Goal: Communication & Community: Answer question/provide support

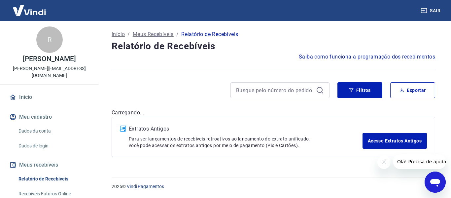
click at [442, 181] on div "Abrir janela de mensagens" at bounding box center [435, 182] width 20 height 20
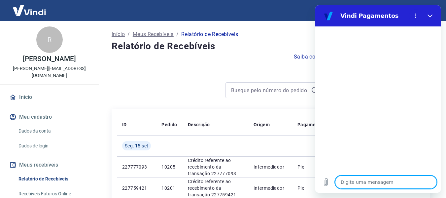
type textarea "b"
type textarea "x"
type textarea "bo"
type textarea "x"
type textarea "b"
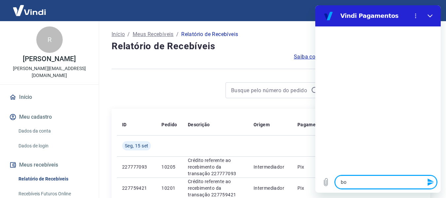
type textarea "x"
type textarea "B"
type textarea "x"
type textarea "Bo"
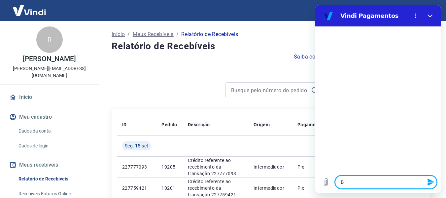
type textarea "x"
type textarea "Boa"
type textarea "x"
type textarea "Boa"
type textarea "x"
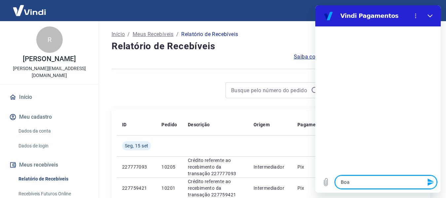
type textarea "Boa t"
type textarea "x"
type textarea "Boa ta"
type textarea "x"
type textarea "Boa tar"
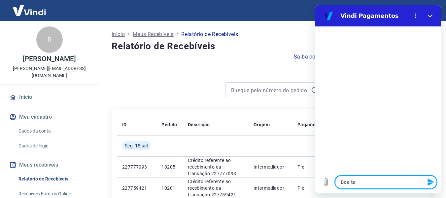
type textarea "x"
type textarea "Boa tard"
type textarea "x"
type textarea "Boa tarde"
type textarea "x"
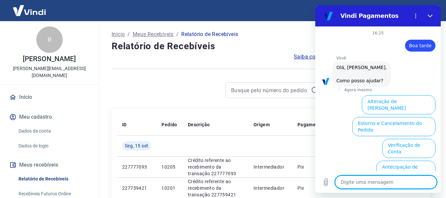
scroll to position [66, 0]
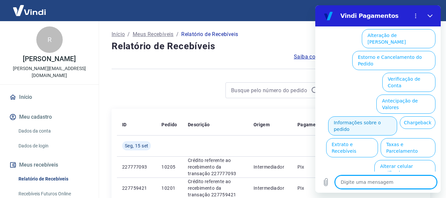
click at [386, 116] on button "Informações sobre o pedido" at bounding box center [362, 125] width 69 height 19
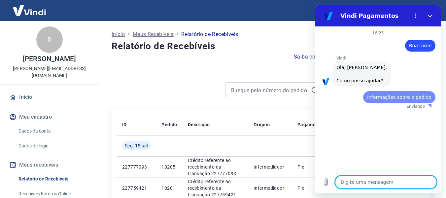
scroll to position [0, 0]
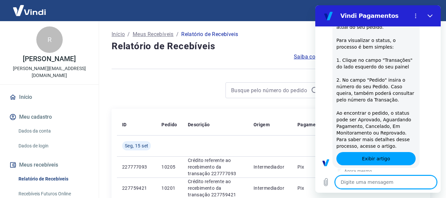
click at [376, 179] on textarea at bounding box center [386, 181] width 102 height 13
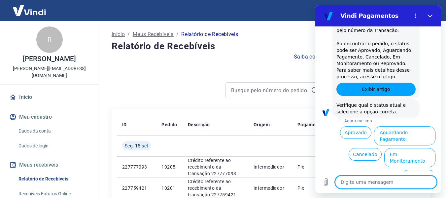
scroll to position [180, 0]
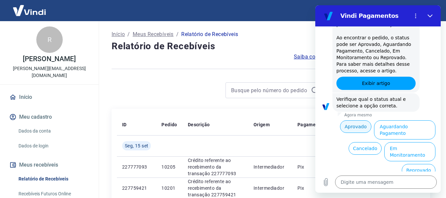
click at [354, 130] on button "Aprovado" at bounding box center [356, 126] width 32 height 13
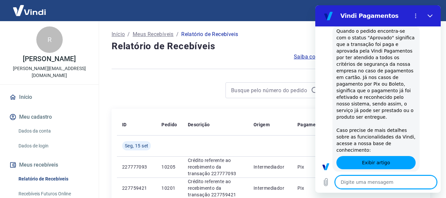
type textarea "x"
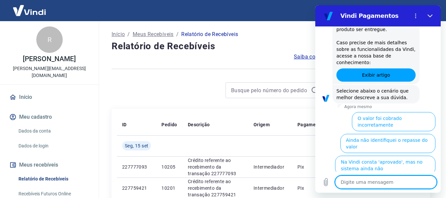
scroll to position [380, 0]
click at [369, 184] on textarea at bounding box center [386, 181] width 102 height 13
type textarea "a"
type textarea "x"
type textarea "al"
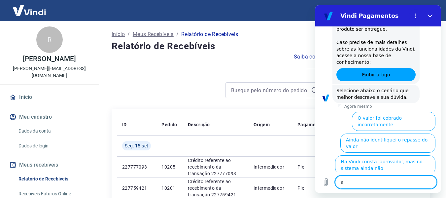
type textarea "x"
type textarea "ala"
type textarea "x"
type textarea "al"
type textarea "x"
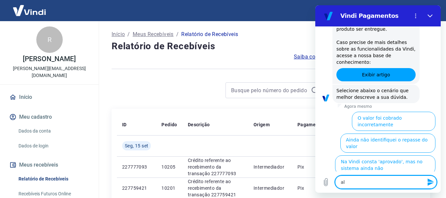
type textarea "a"
type textarea "x"
type textarea "F"
type textarea "x"
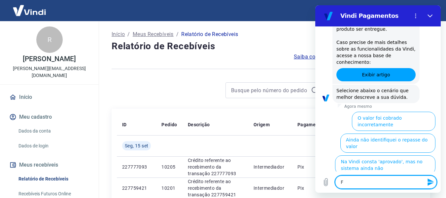
type textarea "Fa"
type textarea "x"
type textarea "Faa"
type textarea "x"
type textarea "Fa"
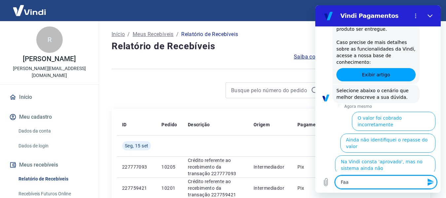
type textarea "x"
type textarea "Fal"
type textarea "x"
type textarea "Fala"
type textarea "x"
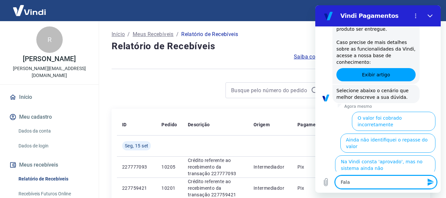
type textarea "Falar"
type textarea "x"
type textarea "Falar"
type textarea "x"
type textarea "Falar c"
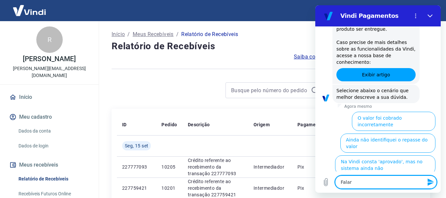
type textarea "x"
type textarea "Falar co"
type textarea "x"
type textarea "Falar com"
type textarea "x"
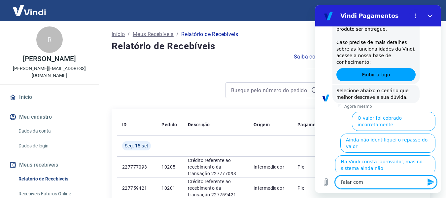
type textarea "Falar com"
type textarea "x"
type textarea "Falar com a"
type textarea "x"
type textarea "Falar com at"
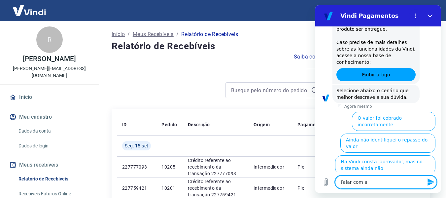
type textarea "x"
type textarea "Falar com ate"
type textarea "x"
type textarea "Falar com [GEOGRAPHIC_DATA]"
type textarea "x"
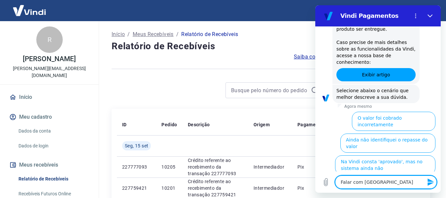
type textarea "Falar com atend"
type textarea "x"
type textarea "Falar com atende"
type textarea "x"
type textarea "Falar com atenden"
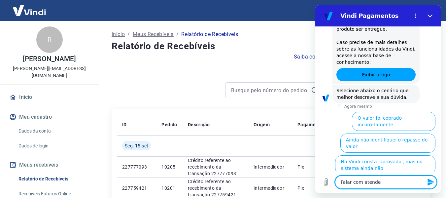
type textarea "x"
type textarea "Falar com atendent"
type textarea "x"
type textarea "Falar com atendente"
type textarea "x"
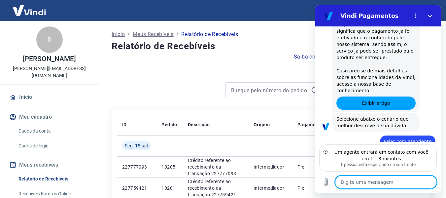
scroll to position [381, 0]
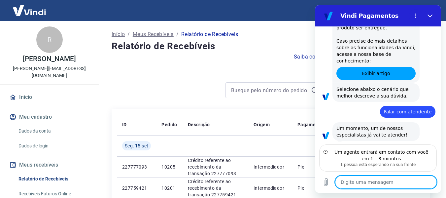
click at [386, 180] on textarea at bounding box center [386, 181] width 102 height 13
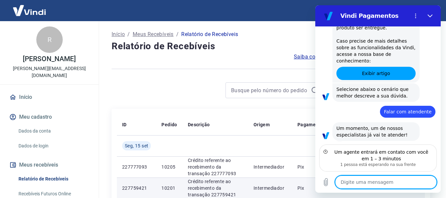
scroll to position [374, 0]
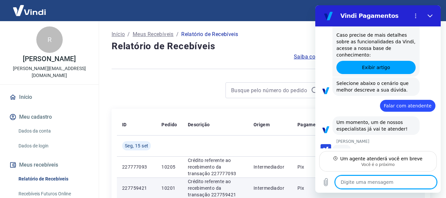
type textarea "x"
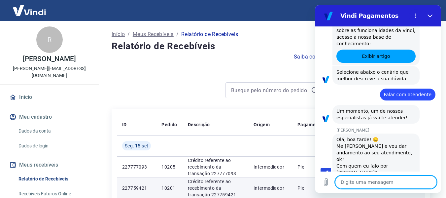
scroll to position [400, 0]
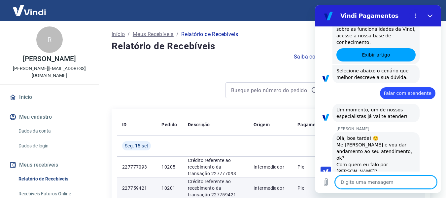
type textarea "B"
type textarea "x"
type textarea "Bo"
type textarea "x"
type textarea "Boa"
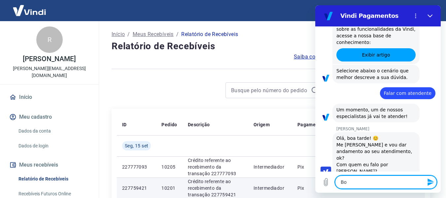
type textarea "x"
type textarea "Boa"
type textarea "x"
type textarea "Boa t"
type textarea "x"
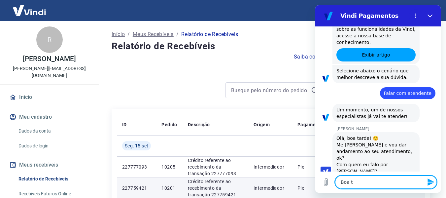
type textarea "Boa ta"
type textarea "x"
type textarea "Boa tar"
type textarea "x"
type textarea "Boa tard"
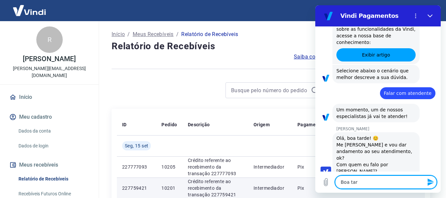
type textarea "x"
type textarea "Boa tarde"
type textarea "x"
type textarea "Boa tarde!"
type textarea "x"
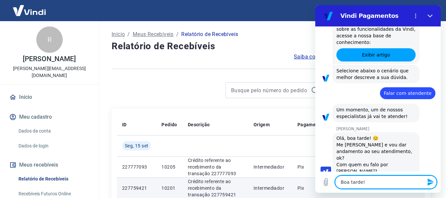
type textarea "Boa tarde!"
type textarea "x"
type textarea "Boa tarde! T"
type textarea "x"
type textarea "Boa tarde! Tu"
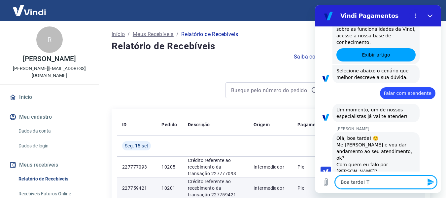
type textarea "x"
type textarea "Boa tarde! Tud"
type textarea "x"
type textarea "Boa tarde! Tudo"
type textarea "x"
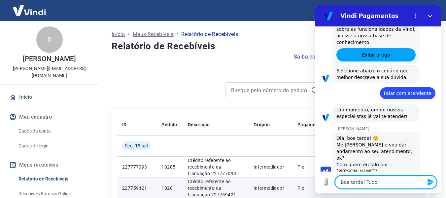
type textarea "Boa tarde! Tudo"
type textarea "x"
type textarea "Boa tarde! Tudo b"
type textarea "x"
type textarea "Boa tarde! Tudo be"
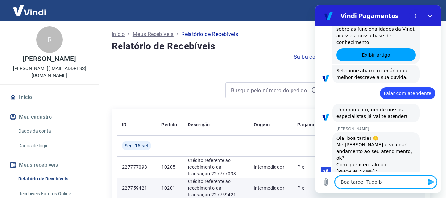
type textarea "x"
type textarea "Boa tarde! Tudo bem"
type textarea "x"
type textarea "Boa tarde! Tudo bem?"
type textarea "x"
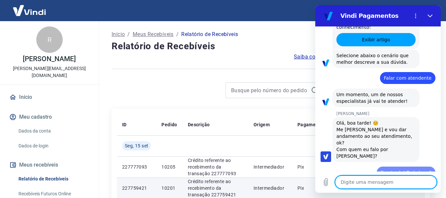
type textarea "x"
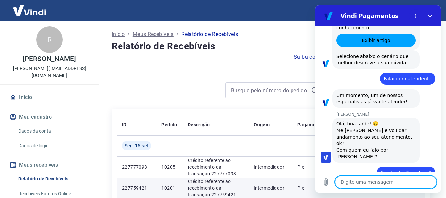
type textarea "M"
type textarea "x"
type textarea "Me"
type textarea "x"
type textarea "Me"
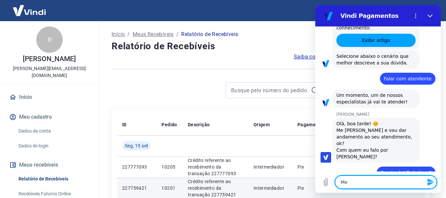
type textarea "x"
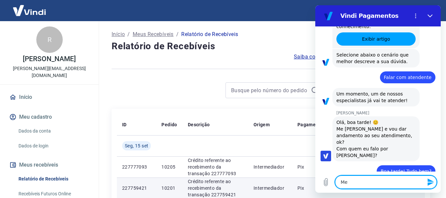
type textarea "Me c"
type textarea "x"
type textarea "Me ch"
type textarea "x"
type textarea "Me cha"
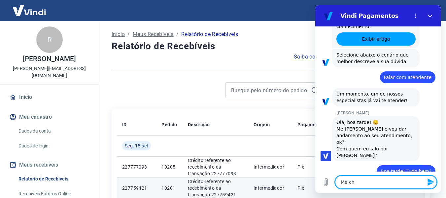
type textarea "x"
type textarea "Me cham"
type textarea "x"
type textarea "Me chamo"
type textarea "x"
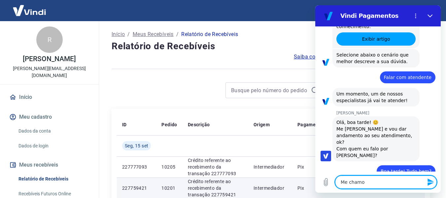
type textarea "Me chamo"
type textarea "x"
type textarea "Me chamo A"
type textarea "x"
type textarea "Me chamo AL"
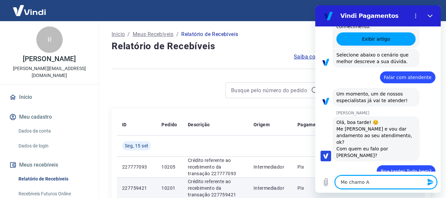
type textarea "x"
type textarea "Me chamo ALi"
type textarea "x"
type textarea "Me chamo ALic"
type textarea "x"
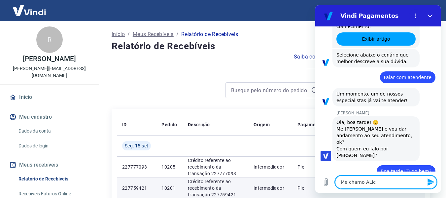
type textarea "Me chamo ALice"
type textarea "x"
type textarea "Me chamo ALic"
type textarea "x"
type textarea "Me chamo ALi"
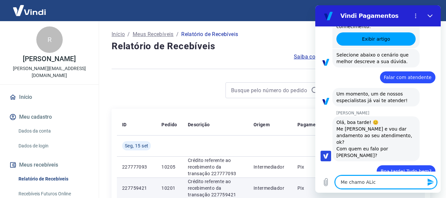
type textarea "x"
type textarea "Me chamo AL"
type textarea "x"
type textarea "Me chamo A"
type textarea "x"
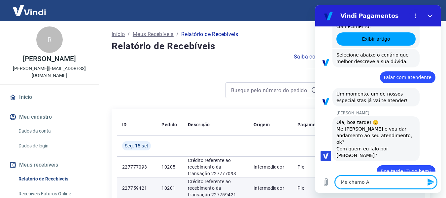
type textarea "Me chamo Al"
type textarea "x"
type textarea "Me [PERSON_NAME]"
type textarea "x"
type textarea "Me [PERSON_NAME]"
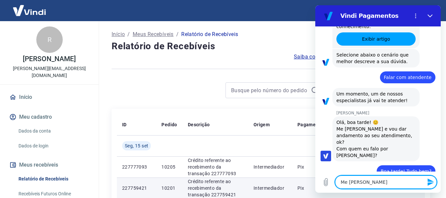
type textarea "x"
type textarea "Me chamo Alice"
type textarea "x"
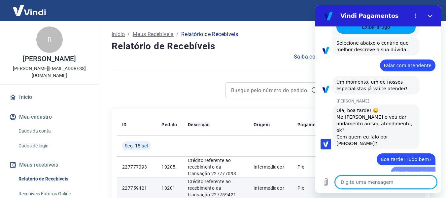
type textarea "x"
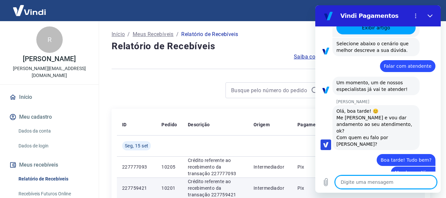
scroll to position [428, 0]
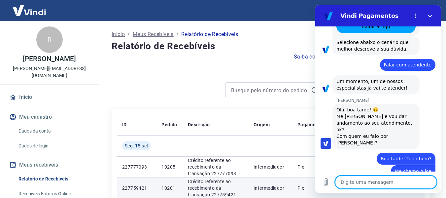
type textarea "A"
type textarea "x"
type textarea "A"
type textarea "x"
type textarea "A I"
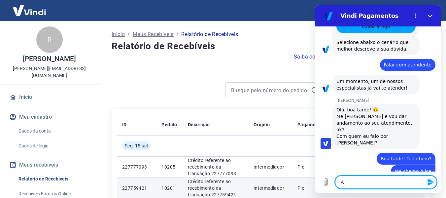
type textarea "x"
type textarea "A Iv"
type textarea "x"
type textarea "A Ivn"
type textarea "x"
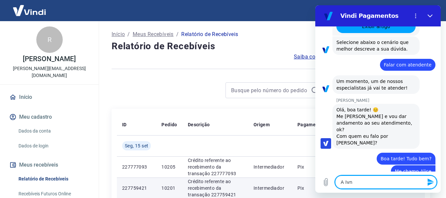
type textarea "A Ivnd"
type textarea "x"
type textarea "A Ivn"
type textarea "x"
type textarea "A Iv"
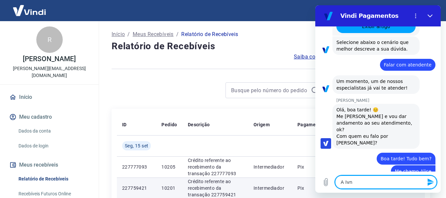
type textarea "x"
type textarea "A I"
type textarea "x"
type textarea "A"
type textarea "x"
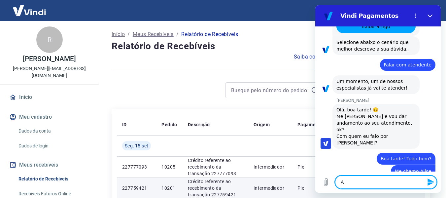
type textarea "A V"
type textarea "x"
type textarea "A Vi"
type textarea "x"
type textarea "A Vin"
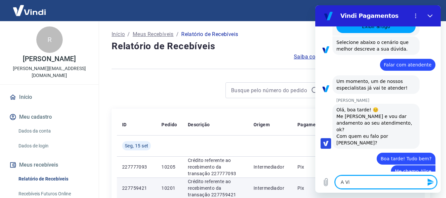
type textarea "x"
type textarea "A Vind"
type textarea "x"
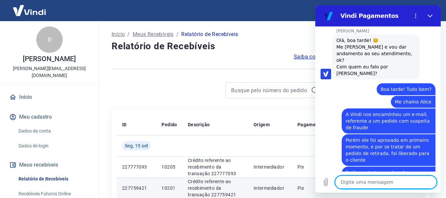
scroll to position [499, 0]
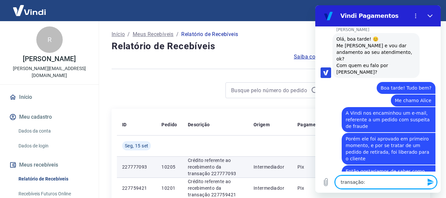
paste textarea "227493391"
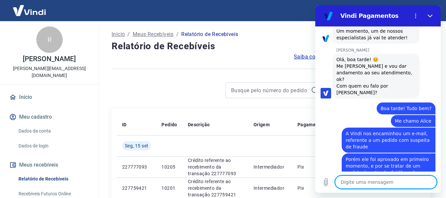
scroll to position [511, 0]
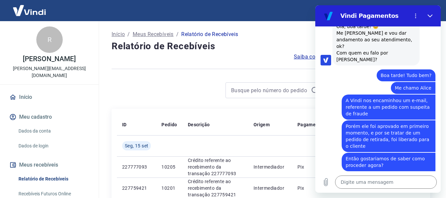
click at [329, 152] on div "diz: Então gostariamos de saber como proceder agora?" at bounding box center [375, 161] width 120 height 19
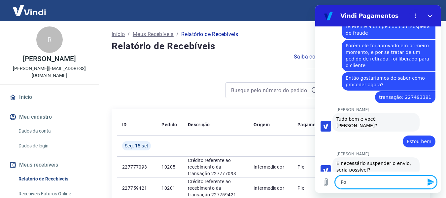
scroll to position [593, 0]
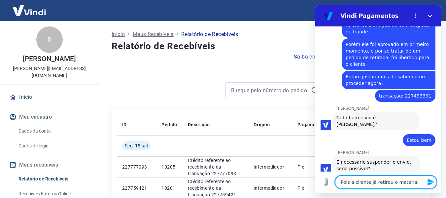
click at [350, 181] on textarea "Pois a cliente já retirou o material" at bounding box center [386, 181] width 102 height 13
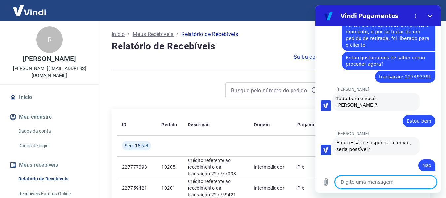
scroll to position [641, 0]
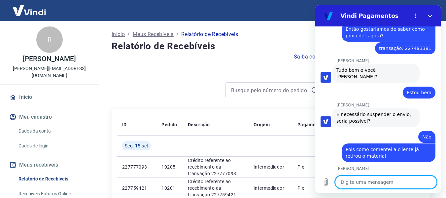
click at [387, 180] on textarea at bounding box center [386, 181] width 102 height 13
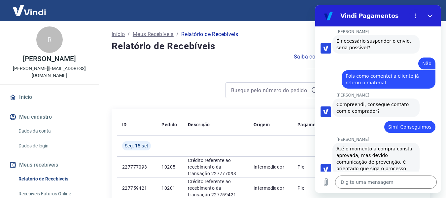
scroll to position [714, 0]
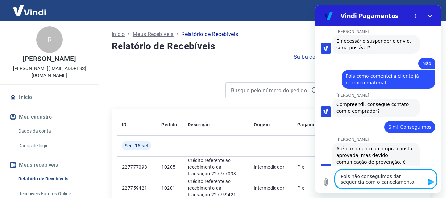
drag, startPoint x: 357, startPoint y: 177, endPoint x: 338, endPoint y: 175, distance: 19.3
click at [338, 175] on textarea "Pois não conseguimos dar sequência com o cancelamento," at bounding box center [386, 178] width 102 height 19
click at [371, 182] on textarea "Não conseguimos dar sequência com o cancelamento," at bounding box center [386, 178] width 102 height 19
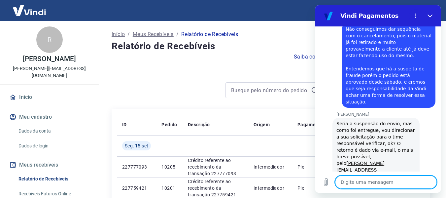
scroll to position [883, 0]
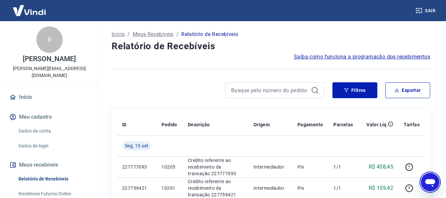
click at [436, 179] on icon "Abrir janela de mensagens" at bounding box center [430, 182] width 12 height 12
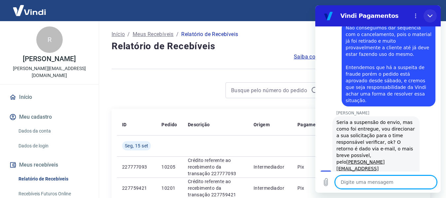
click at [432, 12] on button "Fechar" at bounding box center [430, 15] width 13 height 13
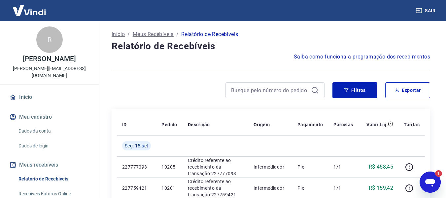
scroll to position [0, 0]
click at [435, 184] on icon "Abrir janela de mensagens, 1 mensagem não lida" at bounding box center [430, 182] width 12 height 12
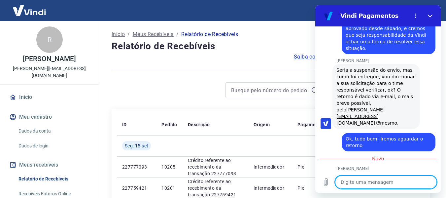
scroll to position [902, 0]
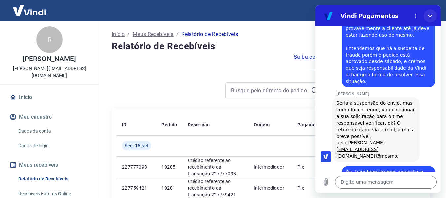
click at [434, 13] on button "Fechar" at bounding box center [430, 15] width 13 height 13
